Goal: Find specific page/section: Find specific page/section

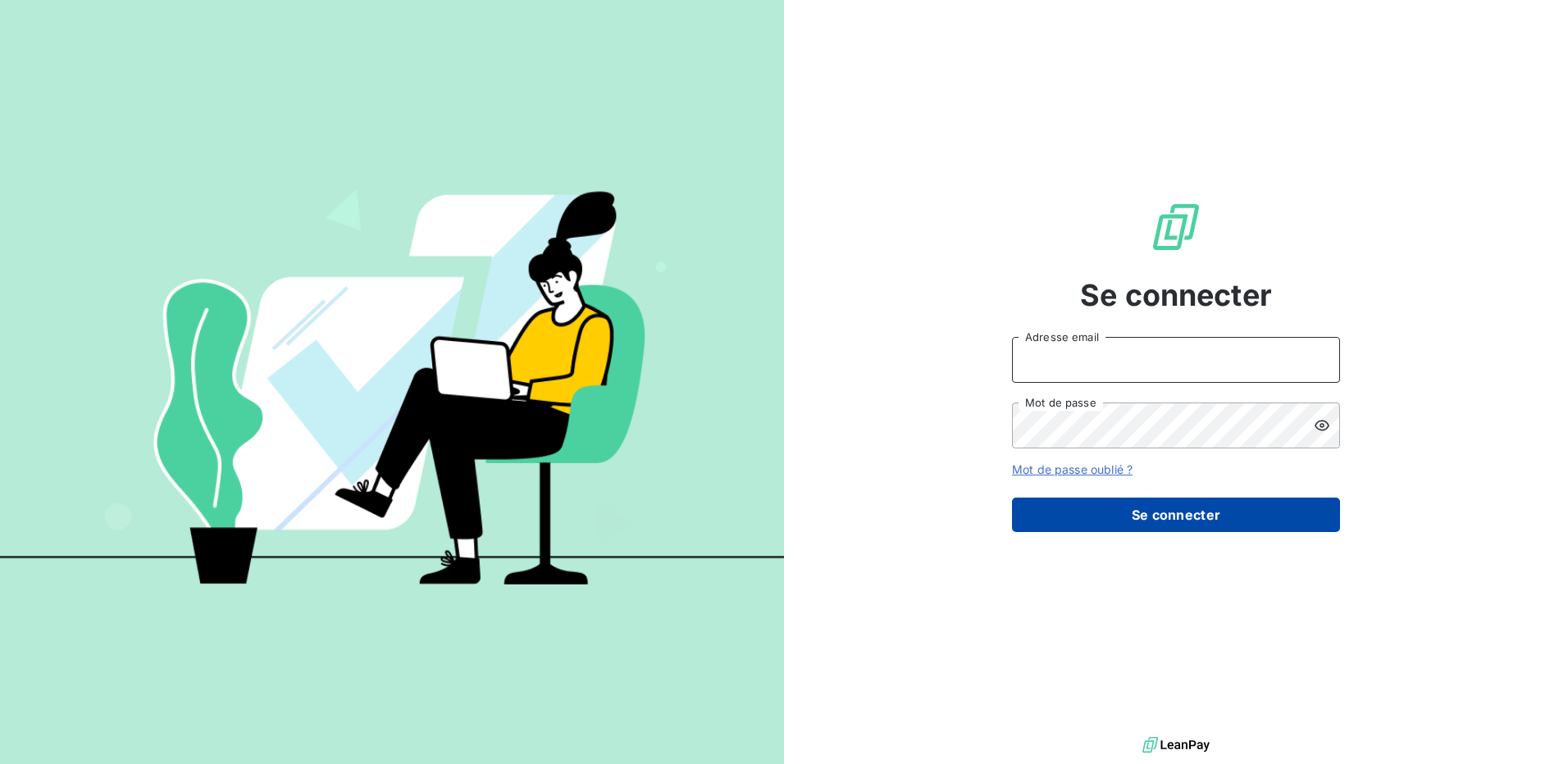
type input "[EMAIL_ADDRESS][PERSON_NAME][DOMAIN_NAME]"
click at [1173, 510] on button "Se connecter" at bounding box center [1176, 514] width 328 height 34
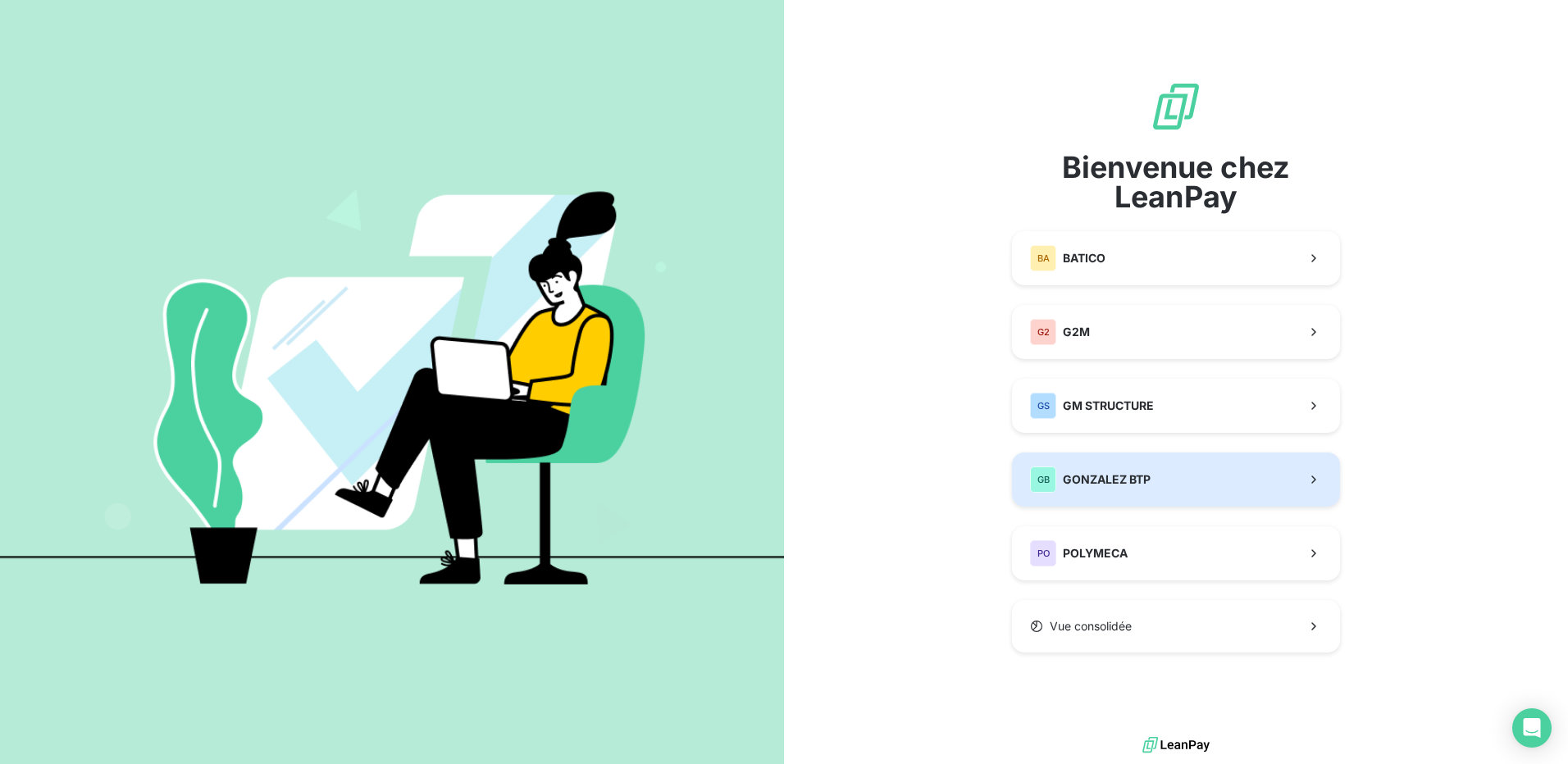
click at [1110, 483] on span "GONZALEZ BTP" at bounding box center [1106, 479] width 88 height 16
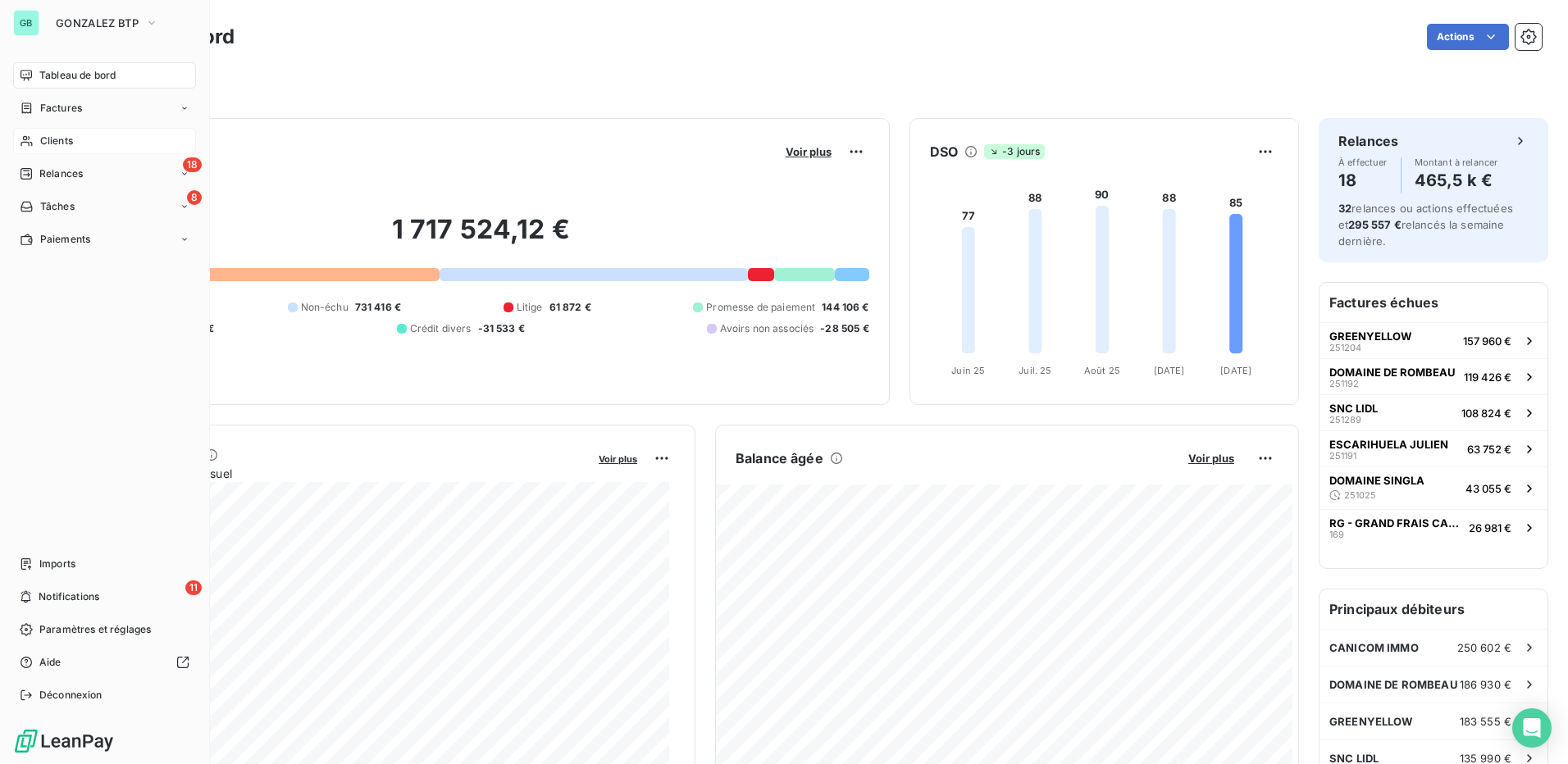
click at [55, 141] on span "Clients" at bounding box center [56, 141] width 32 height 14
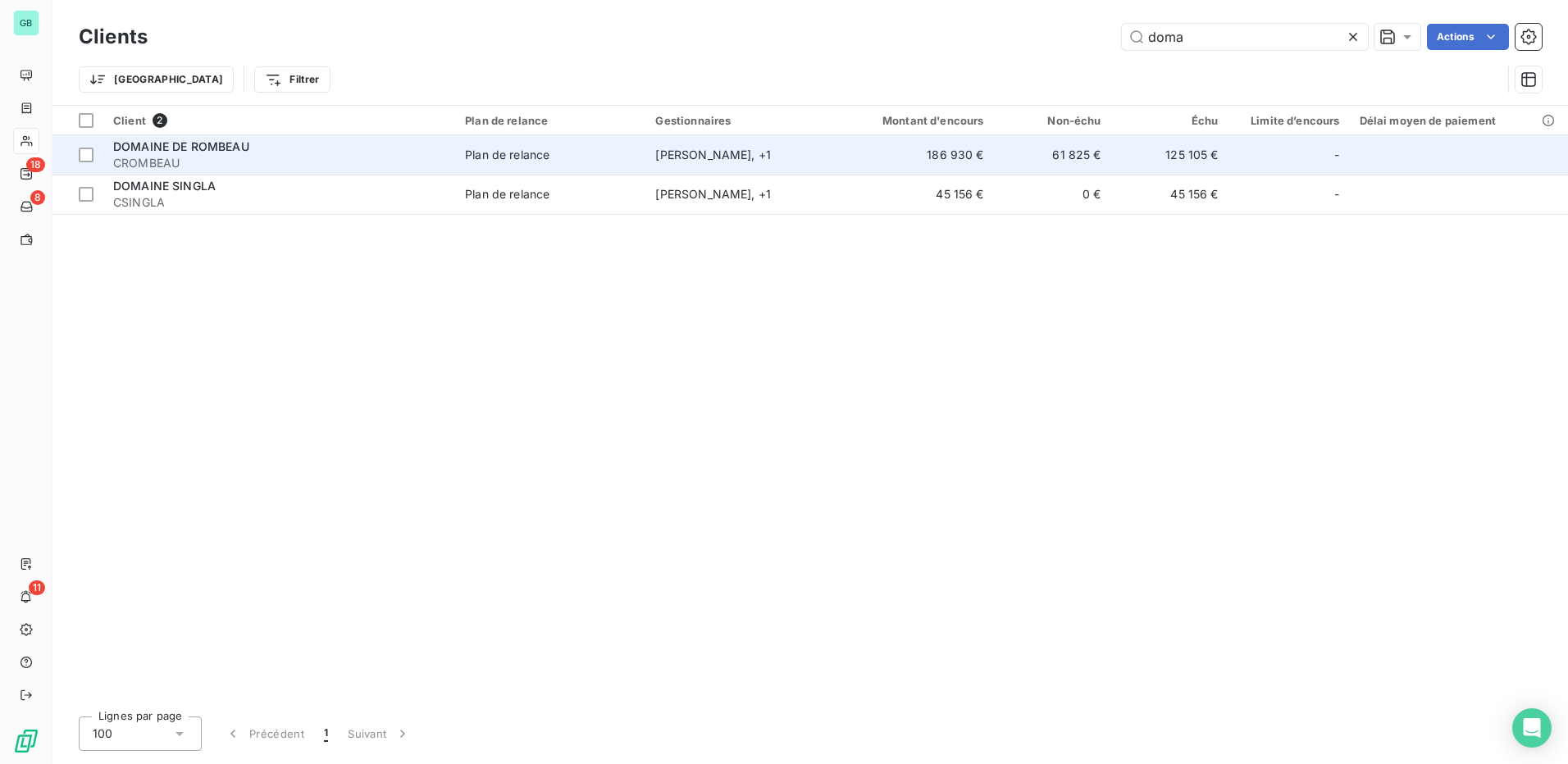
type input "doma"
click at [142, 150] on span "DOMAINE DE ROMBEAU" at bounding box center [182, 146] width 136 height 14
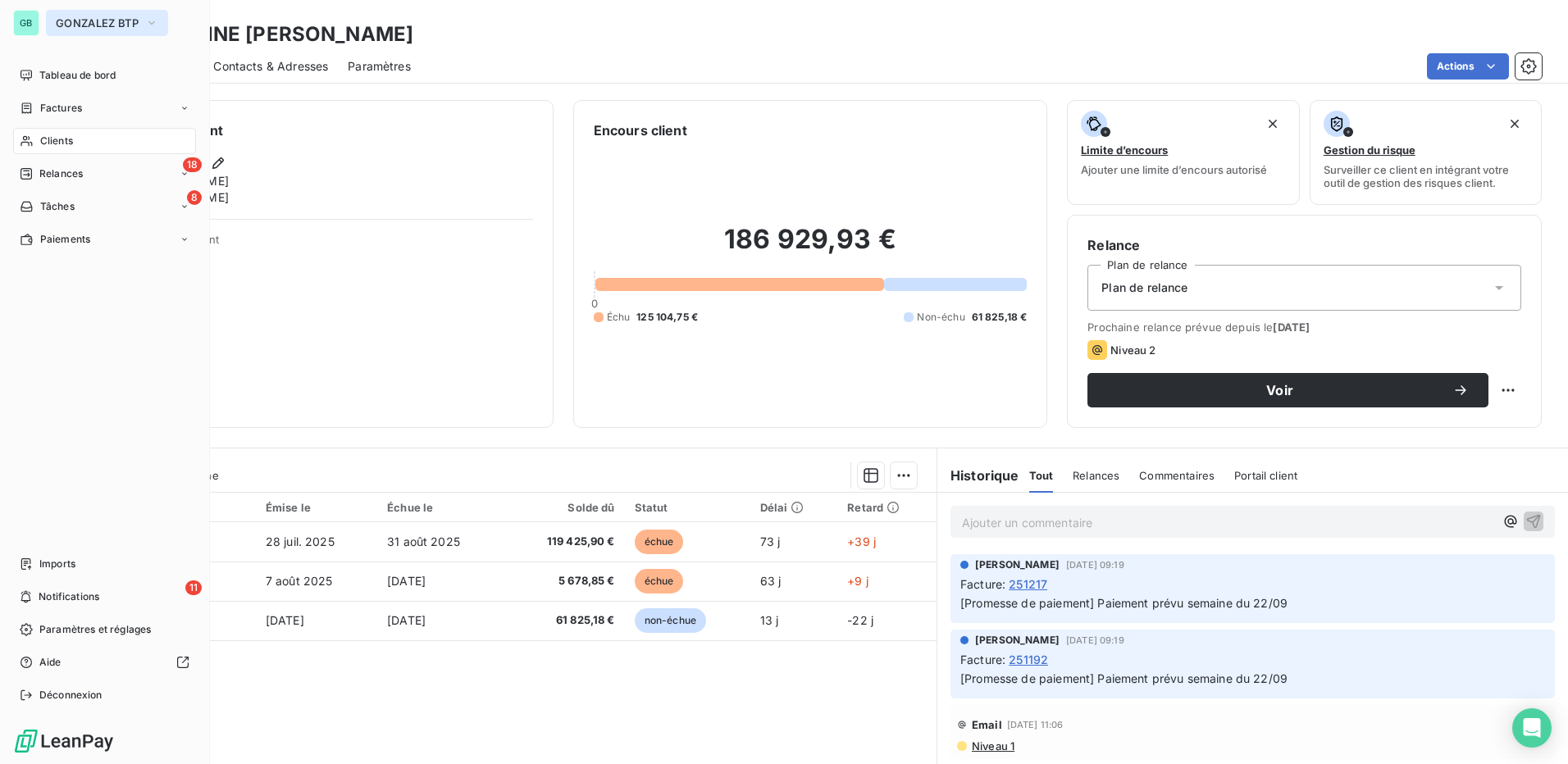
click at [77, 21] on span "GONZALEZ BTP" at bounding box center [96, 22] width 83 height 13
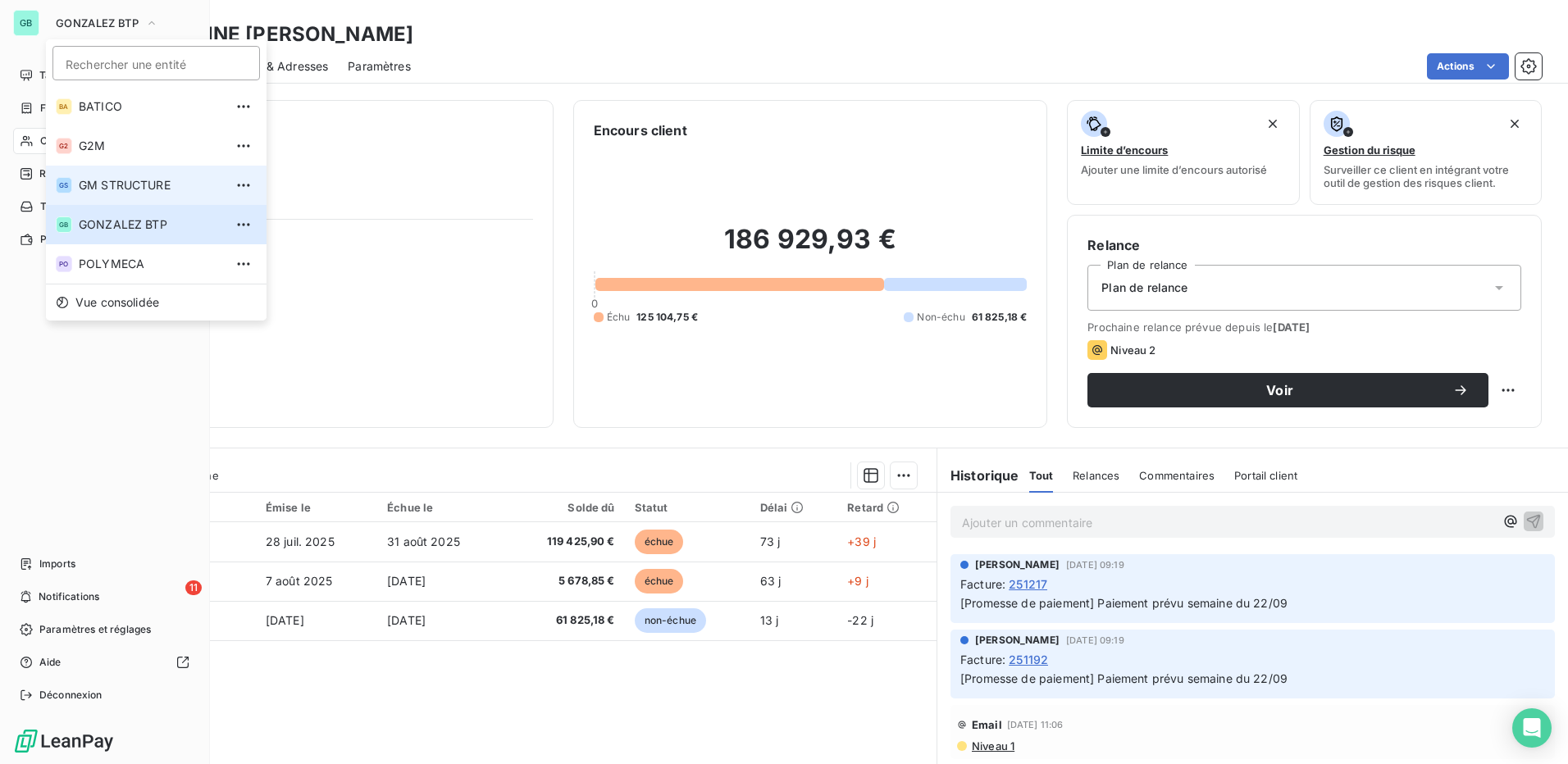
click at [98, 181] on span "GM STRUCTURE" at bounding box center [151, 185] width 145 height 16
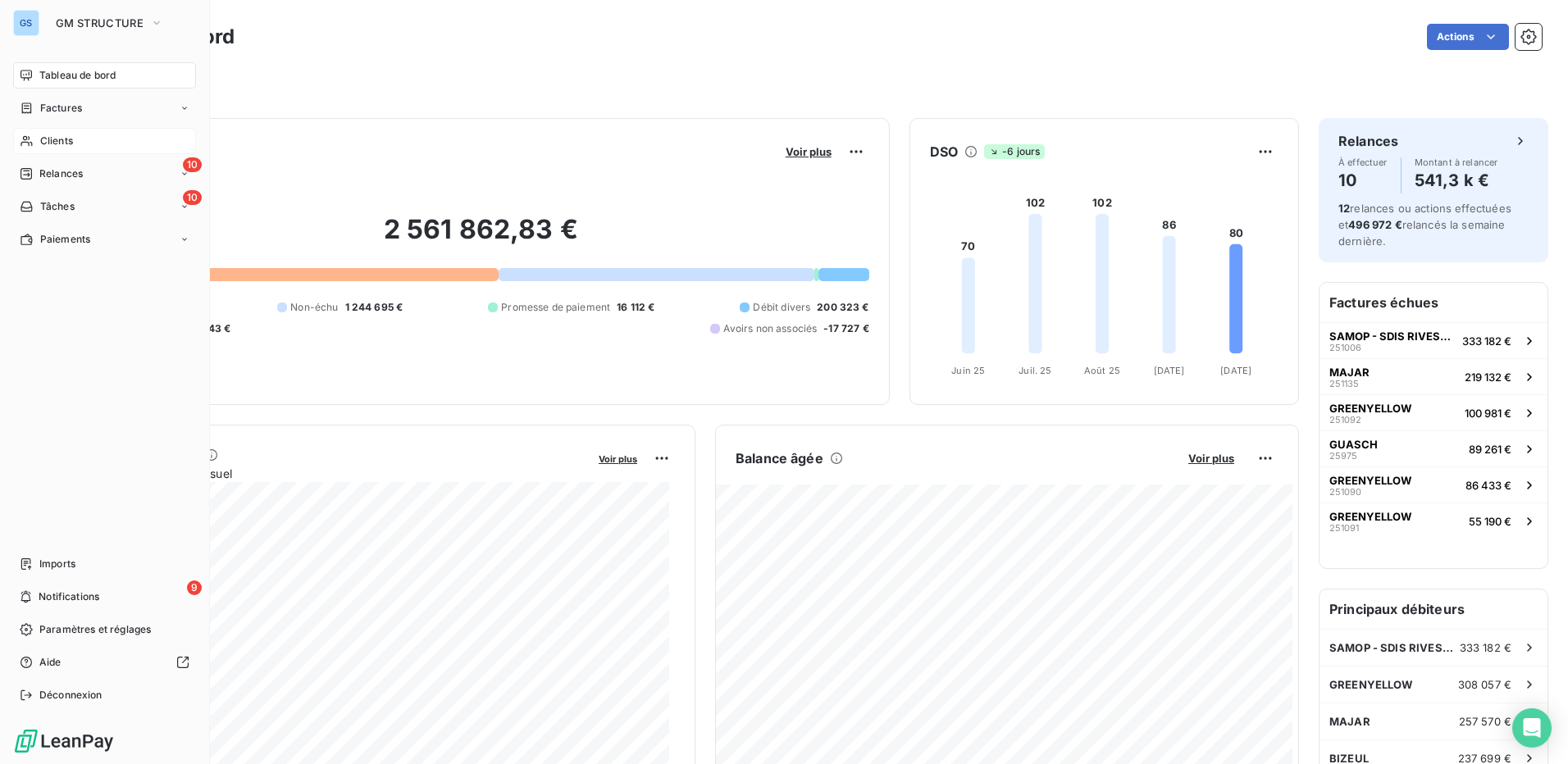
click at [65, 137] on span "Clients" at bounding box center [56, 141] width 32 height 14
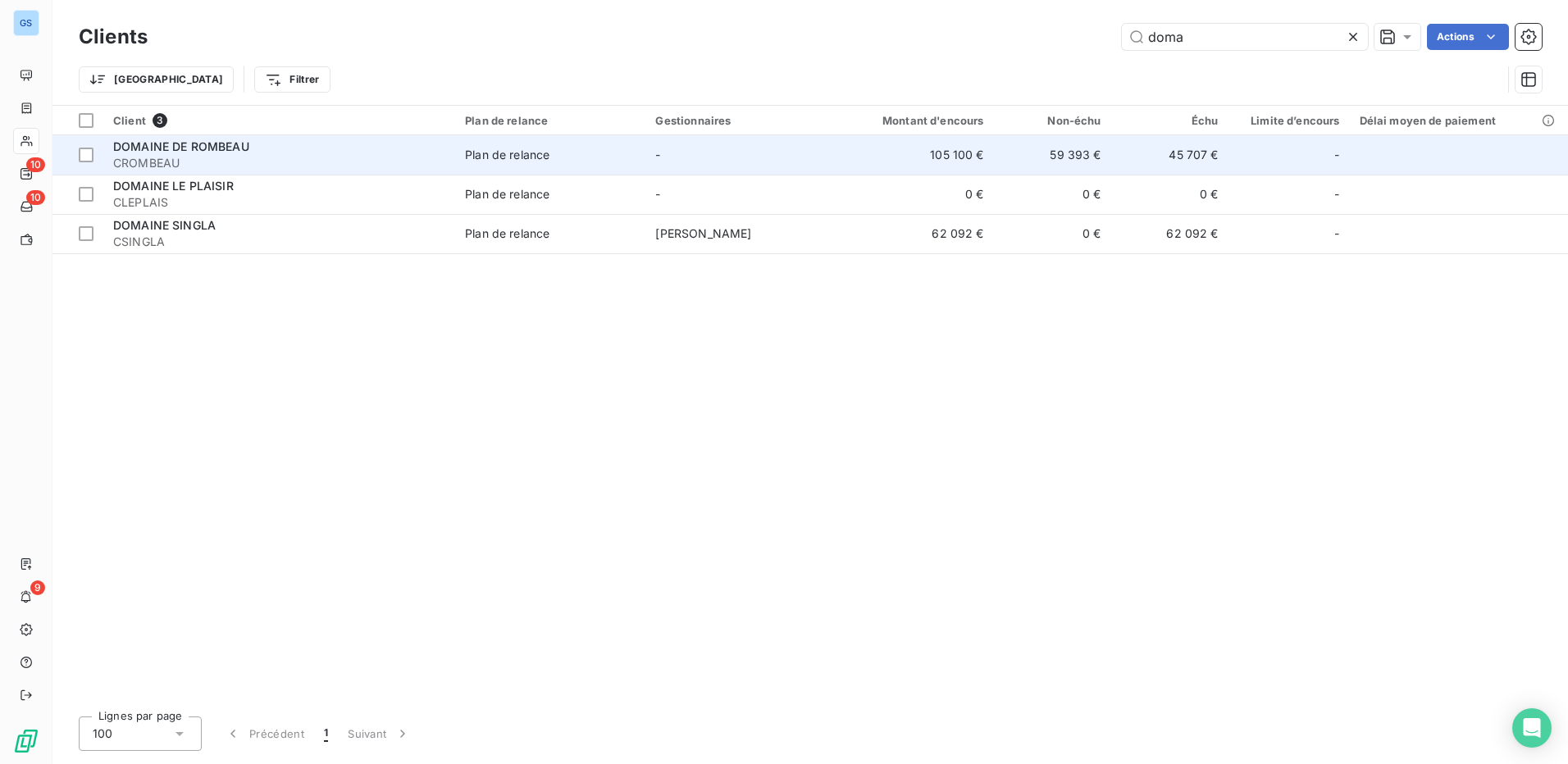
click at [156, 146] on span "DOMAINE DE ROMBEAU" at bounding box center [182, 146] width 136 height 14
